Goal: Task Accomplishment & Management: Manage account settings

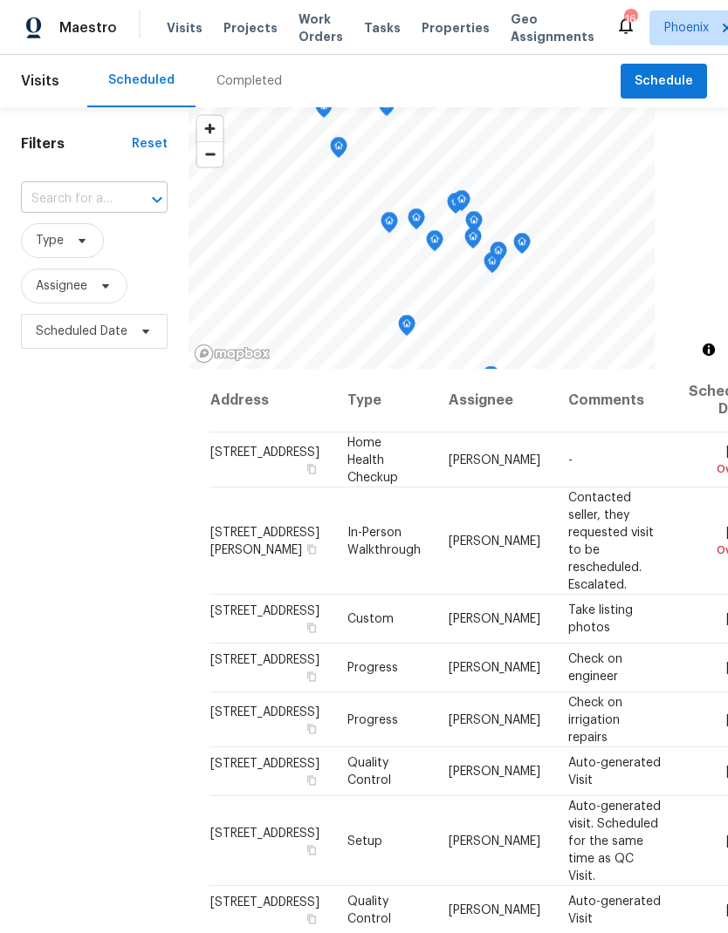
click at [140, 201] on div at bounding box center [144, 200] width 45 height 24
click at [92, 201] on input "text" at bounding box center [70, 199] width 98 height 27
paste input "[STREET_ADDRESS][US_STATE]"
type input "[STREET_ADDRESS][US_STATE]"
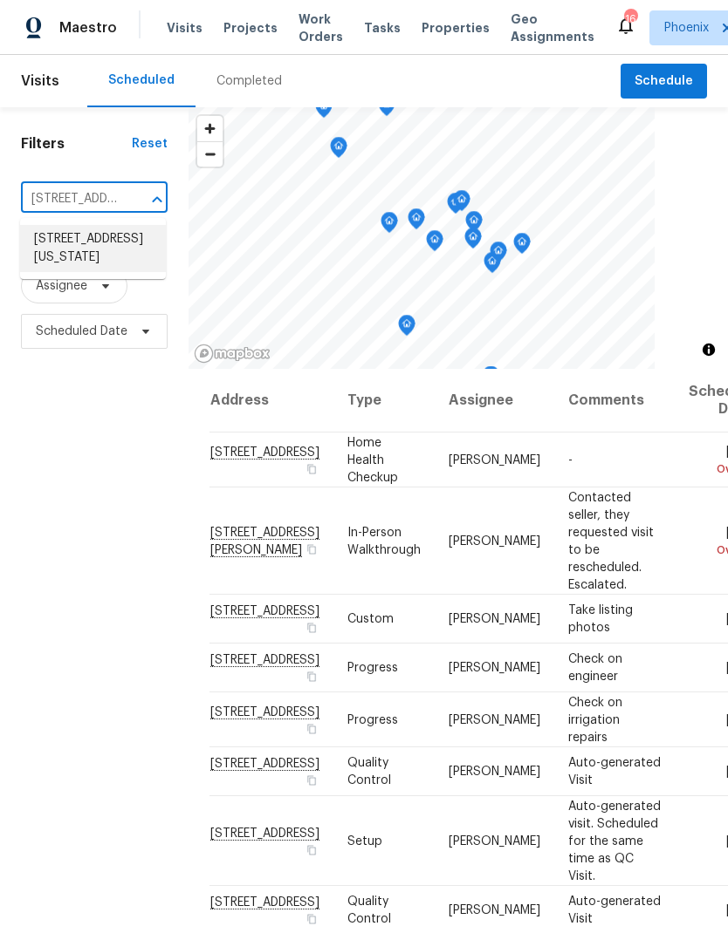
click at [98, 251] on li "[STREET_ADDRESS][US_STATE]" at bounding box center [93, 248] width 146 height 47
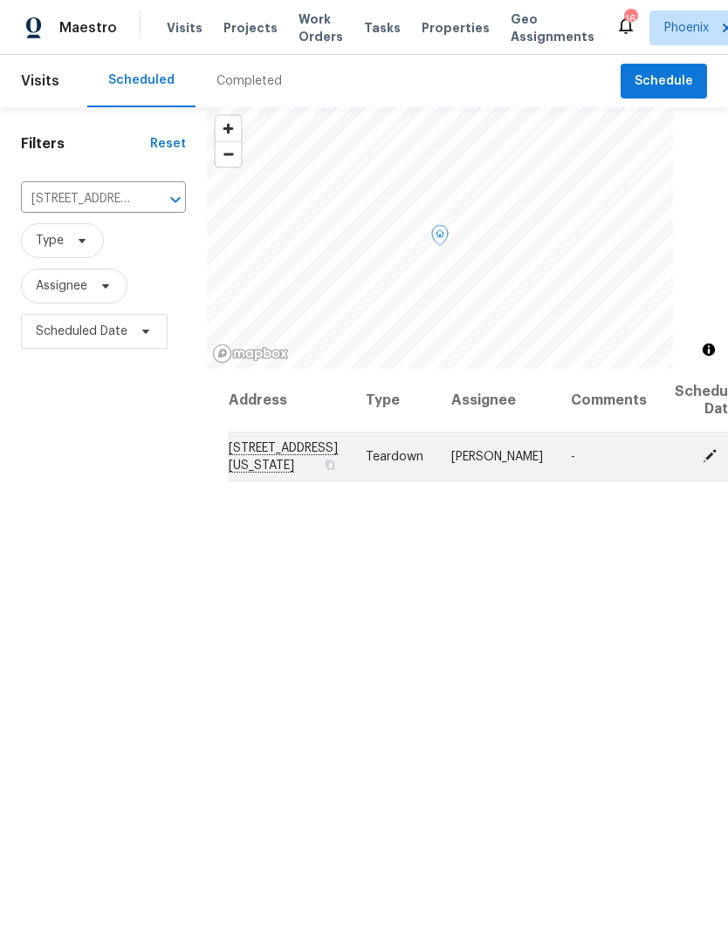
click at [701, 463] on icon at bounding box center [709, 456] width 16 height 16
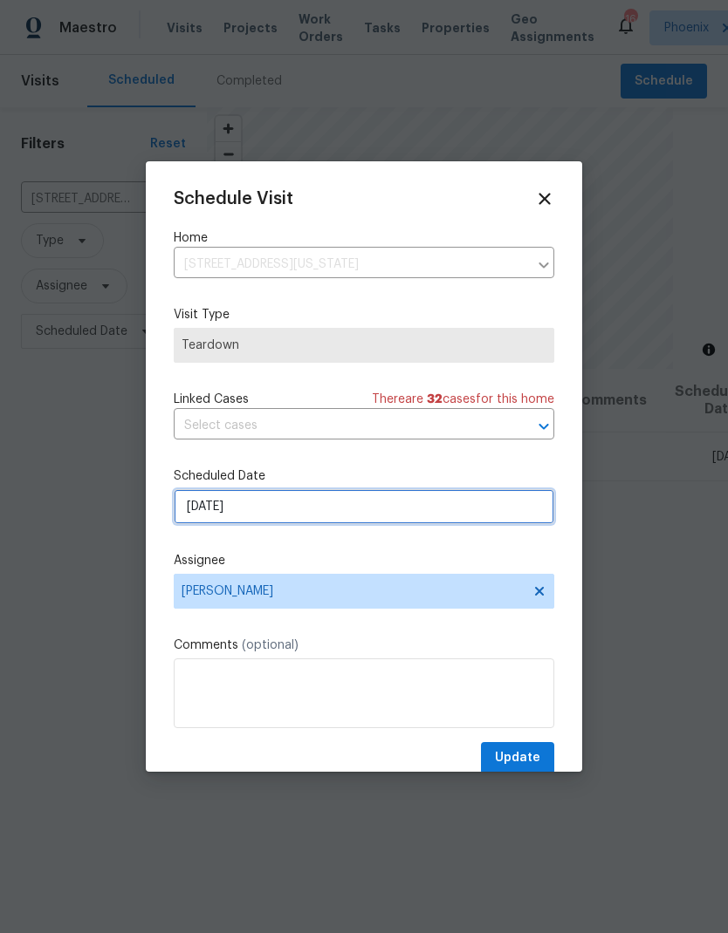
click at [280, 505] on input "[DATE]" at bounding box center [364, 506] width 380 height 35
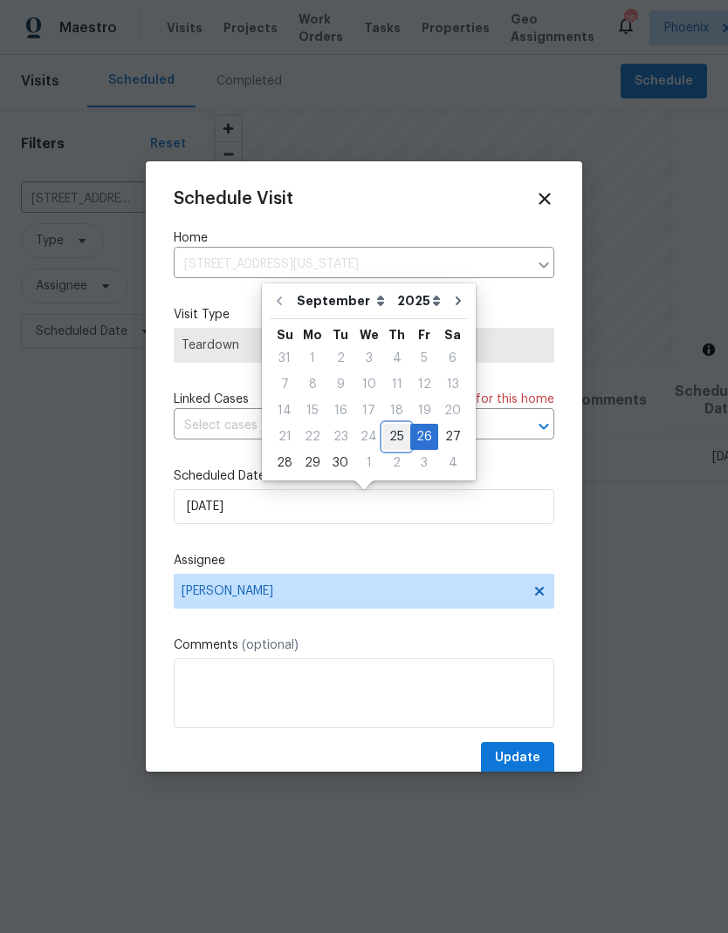
click at [387, 435] on div "25" at bounding box center [396, 437] width 27 height 24
type input "[DATE]"
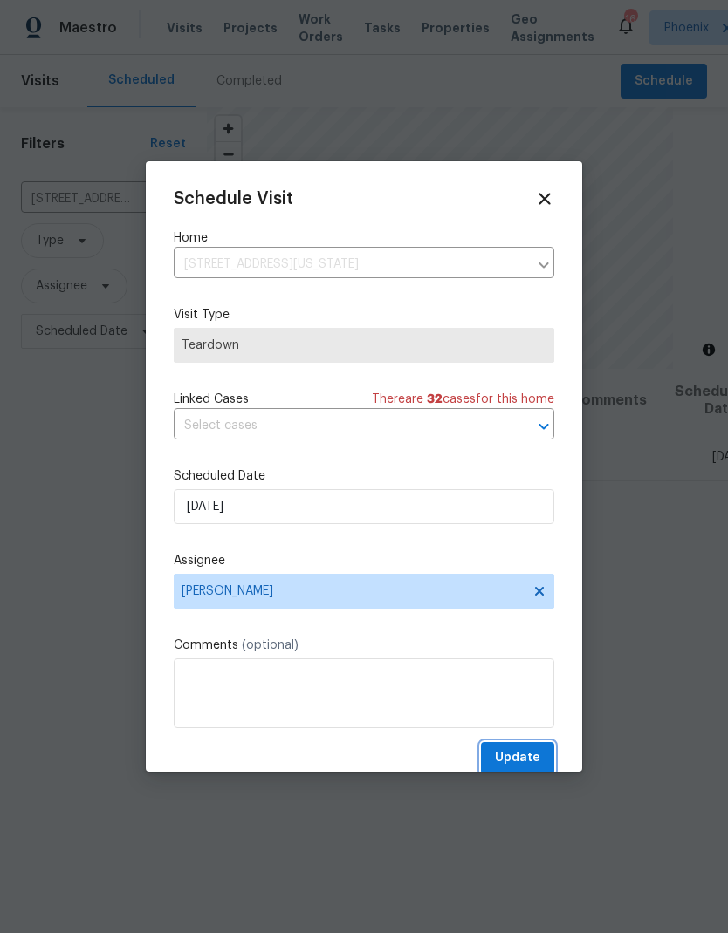
click at [516, 754] on span "Update" at bounding box center [517, 759] width 45 height 22
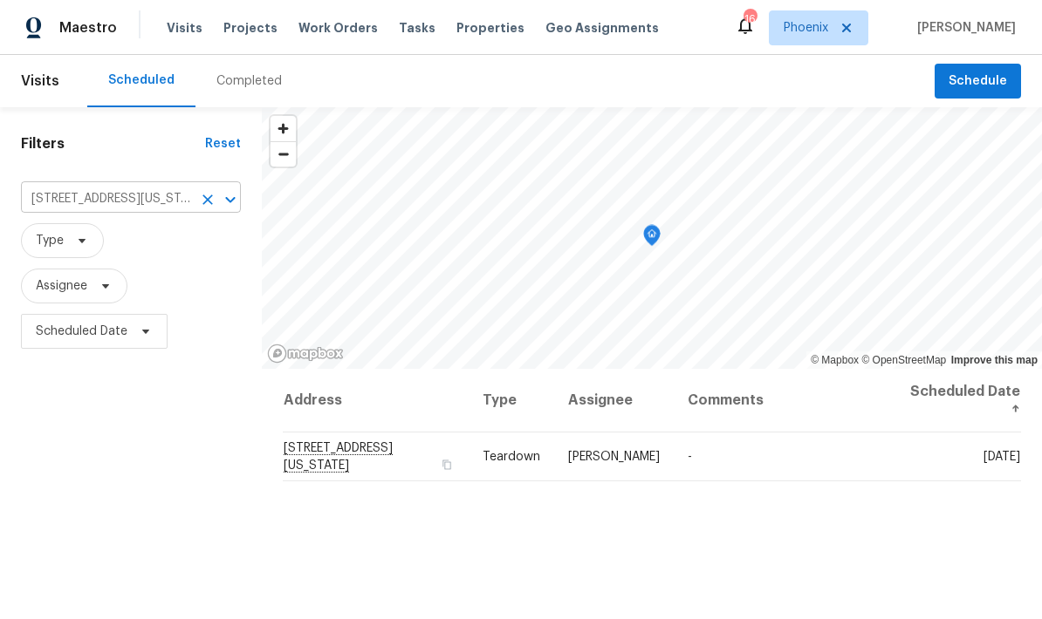
click at [211, 205] on icon "Clear" at bounding box center [207, 199] width 17 height 17
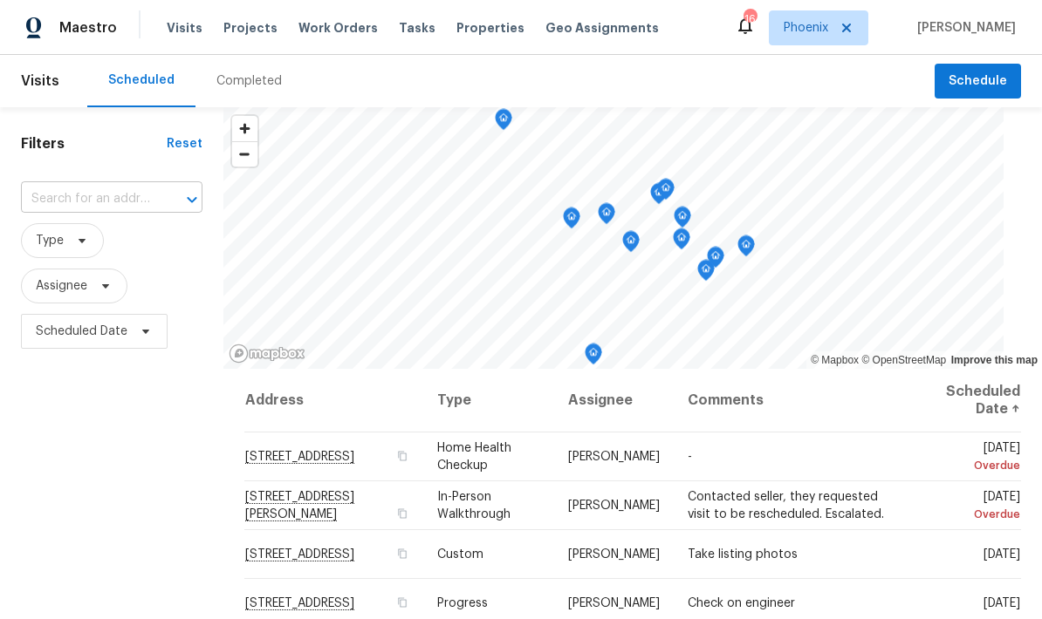
click at [118, 193] on input "text" at bounding box center [87, 199] width 133 height 27
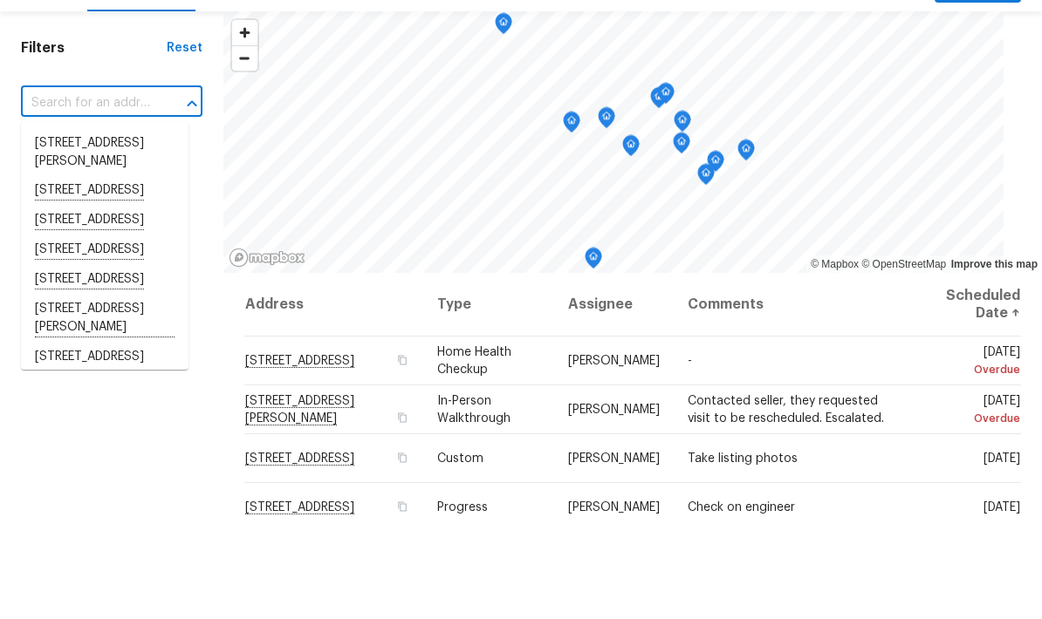
click at [113, 186] on input "text" at bounding box center [87, 199] width 133 height 27
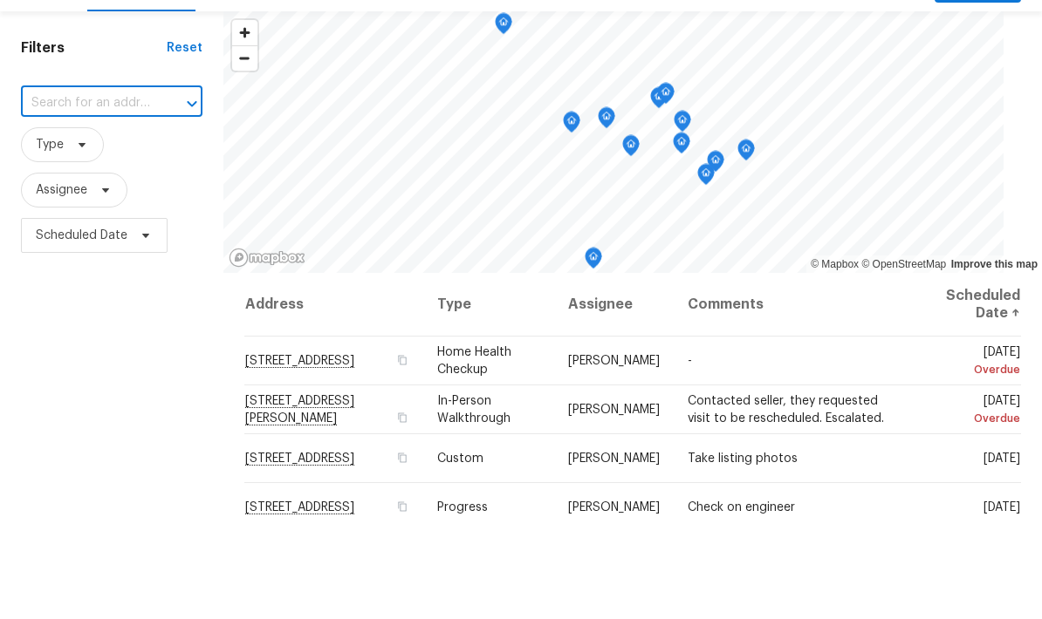
paste input "[STREET_ADDRESS][PERSON_NAME]"
type input "[STREET_ADDRESS][PERSON_NAME]"
click at [127, 225] on li "[STREET_ADDRESS][PERSON_NAME]" at bounding box center [104, 248] width 167 height 47
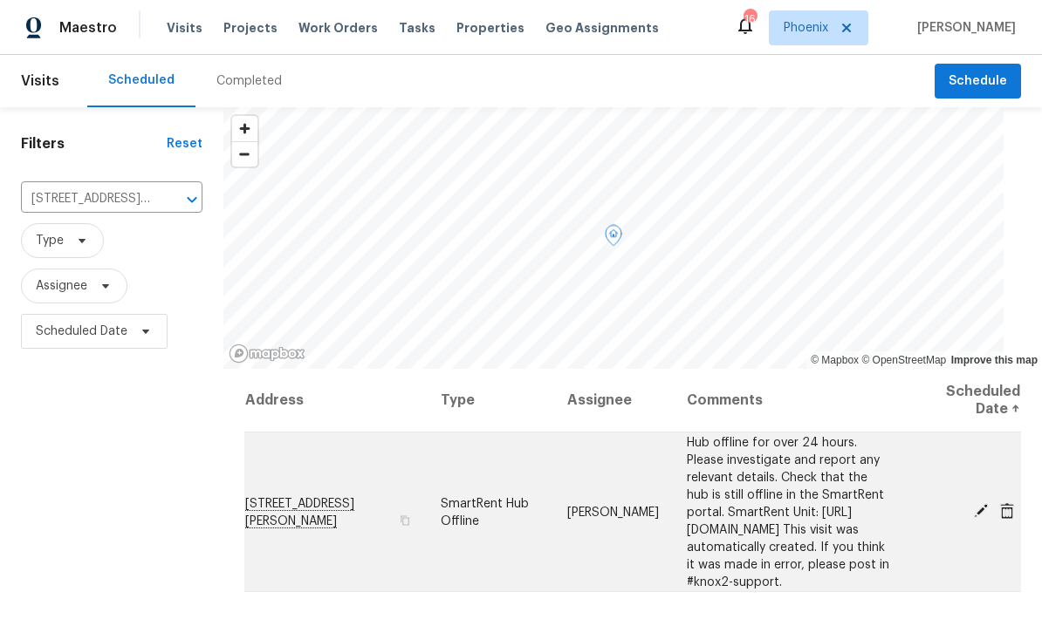
click at [727, 504] on icon at bounding box center [981, 511] width 14 height 14
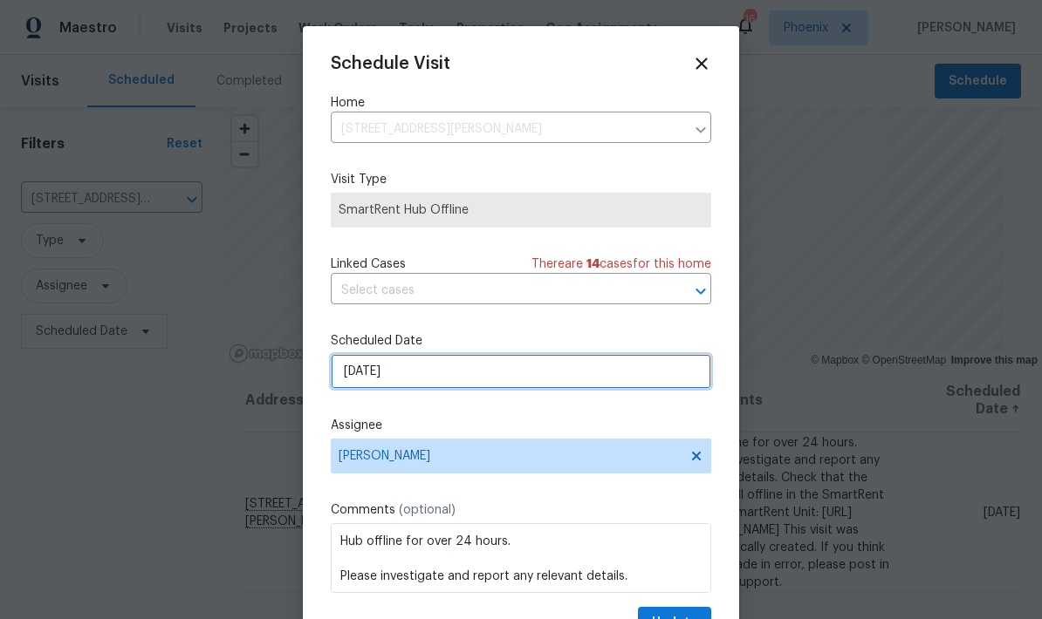
click at [477, 376] on input "[DATE]" at bounding box center [521, 371] width 380 height 35
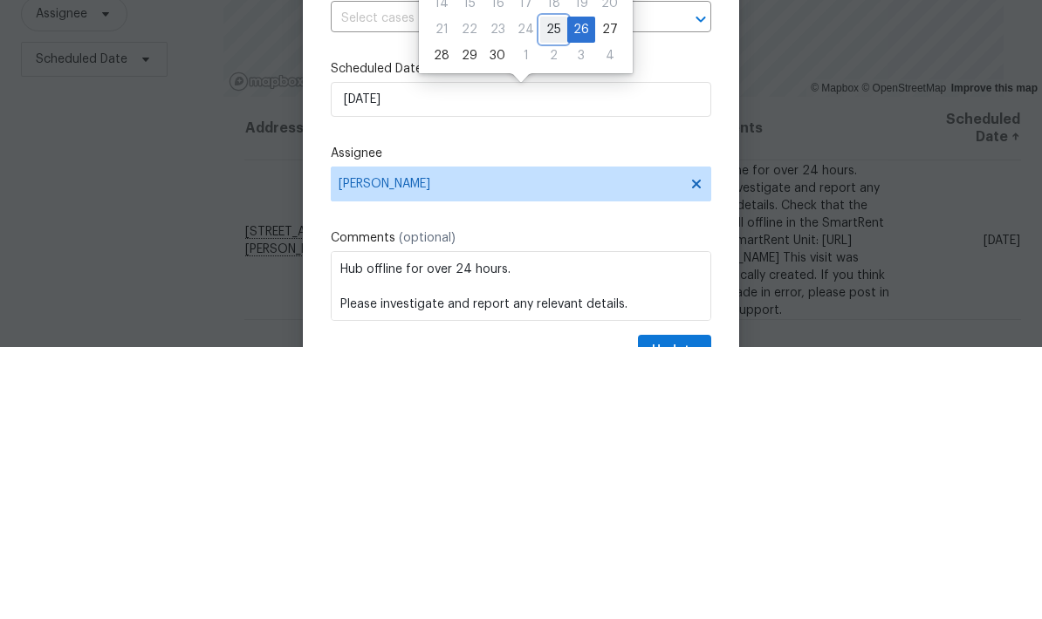
click at [556, 290] on div "25" at bounding box center [553, 302] width 27 height 24
type input "[DATE]"
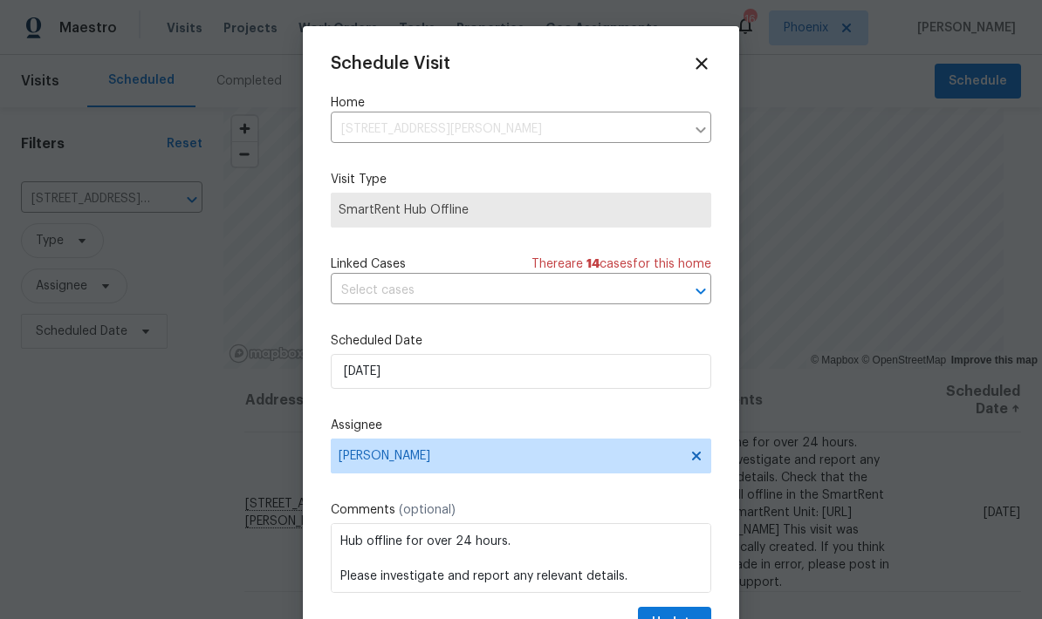
click at [650, 416] on div "Schedule Visit Home [STREET_ADDRESS][PERSON_NAME] ​ Visit Type SmartRent Hub Of…" at bounding box center [521, 346] width 380 height 585
click at [706, 612] on button "Update" at bounding box center [674, 623] width 73 height 32
